Goal: Obtain resource: Download file/media

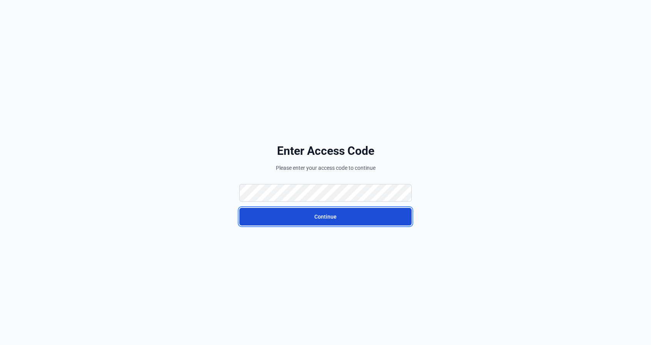
click at [315, 213] on button "Continue" at bounding box center [325, 217] width 172 height 18
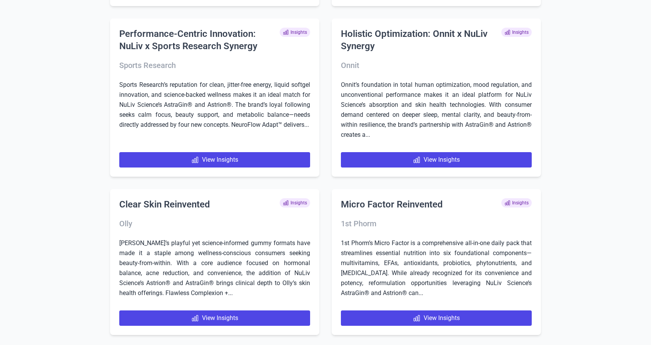
scroll to position [953, 0]
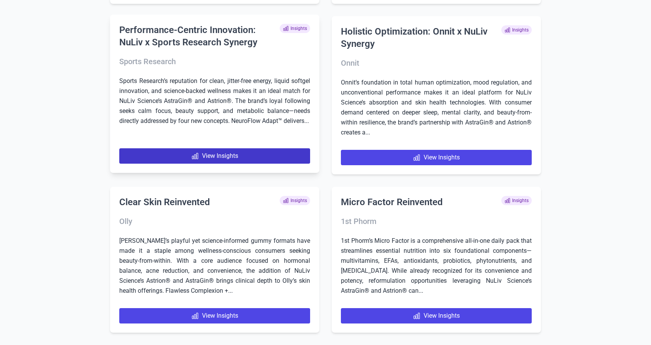
click at [215, 157] on link "View Insights" at bounding box center [214, 155] width 191 height 15
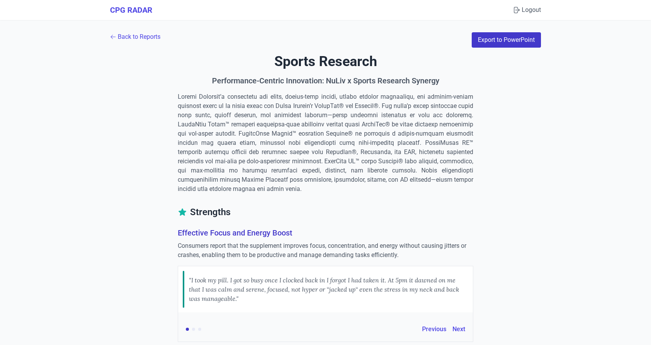
click at [515, 37] on button "Export to PowerPoint" at bounding box center [505, 39] width 69 height 15
click at [134, 34] on link "Back to Reports" at bounding box center [135, 36] width 50 height 9
